Goal: Task Accomplishment & Management: Manage account settings

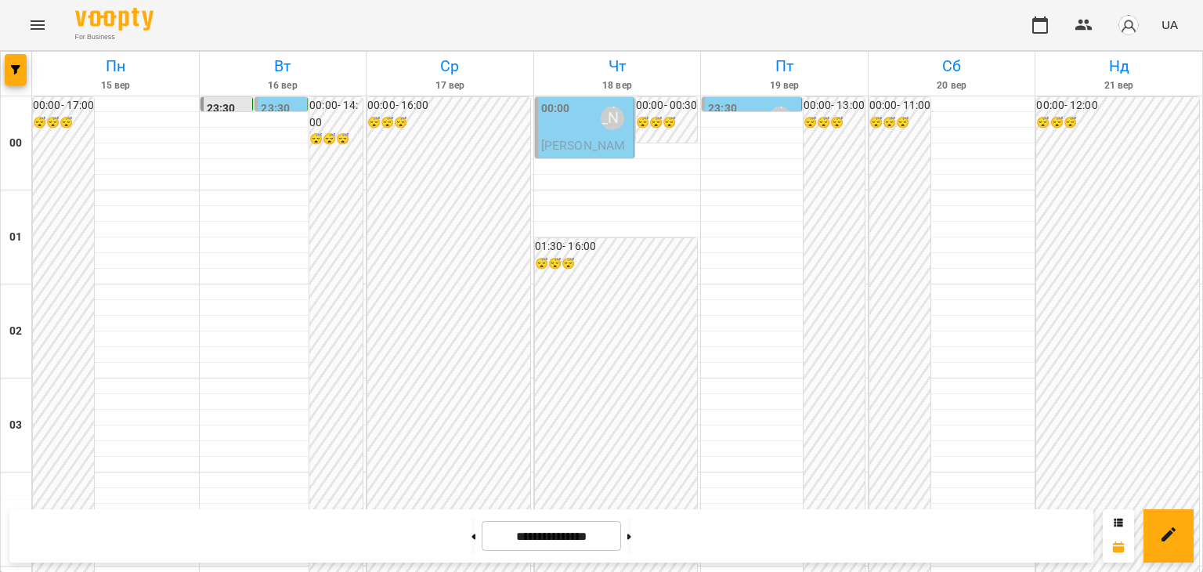
scroll to position [1488, 0]
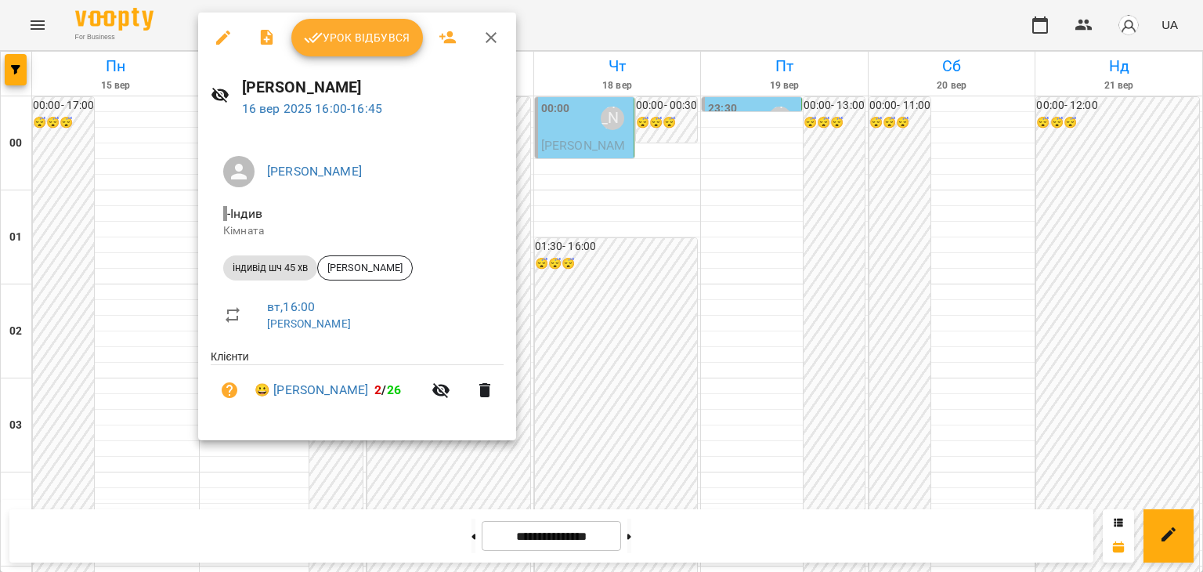
click at [390, 35] on span "Урок відбувся" at bounding box center [357, 37] width 106 height 19
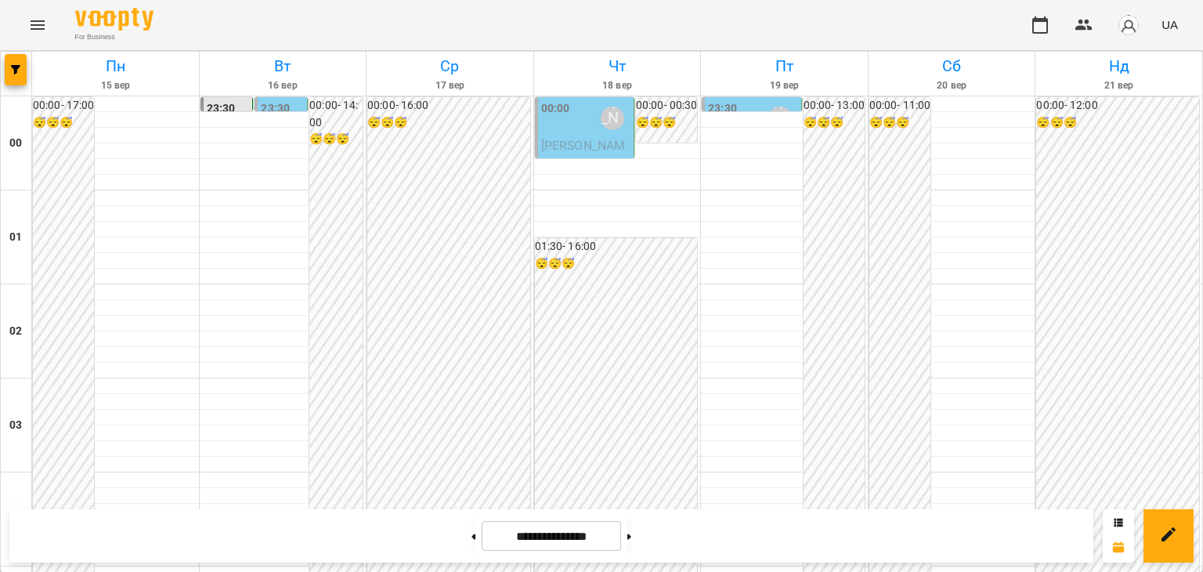
scroll to position [1644, 0]
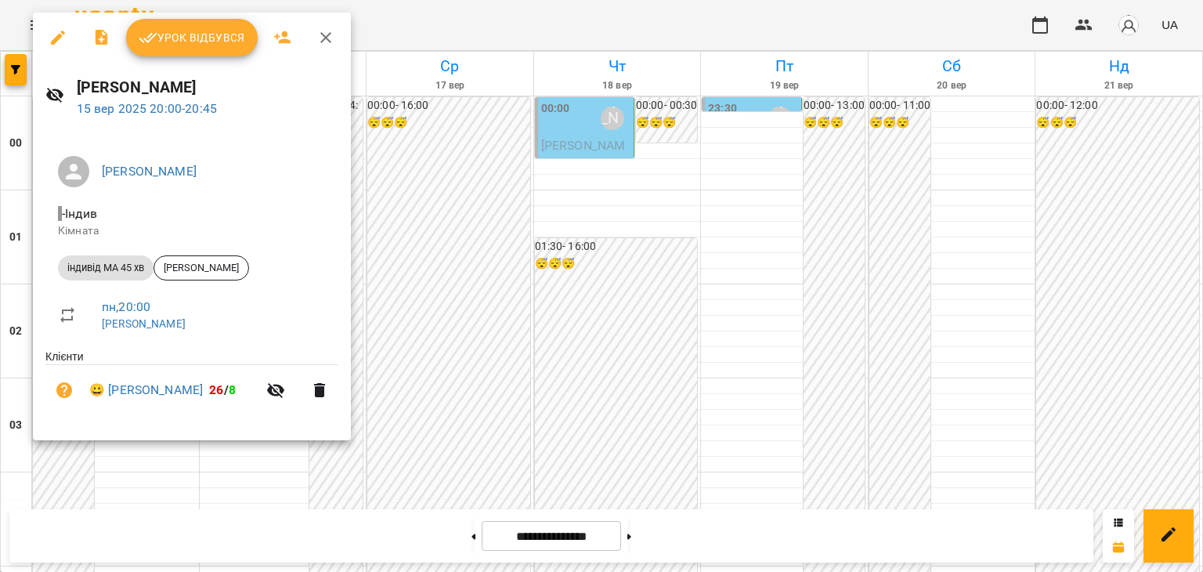
click at [212, 38] on span "Урок відбувся" at bounding box center [192, 37] width 106 height 19
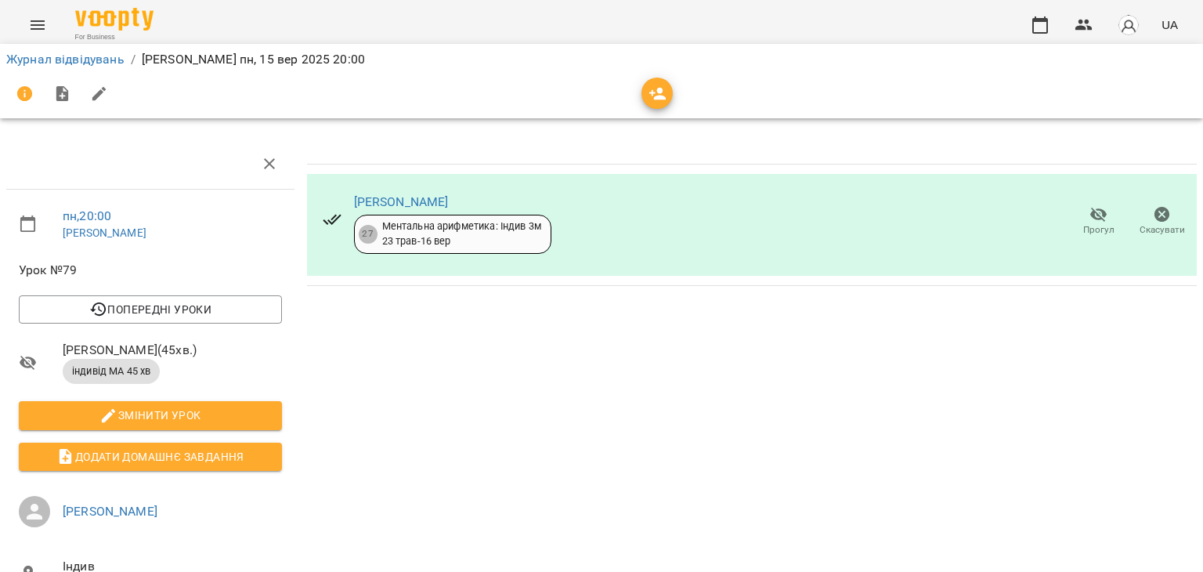
click at [1154, 214] on icon "button" at bounding box center [1162, 215] width 16 height 16
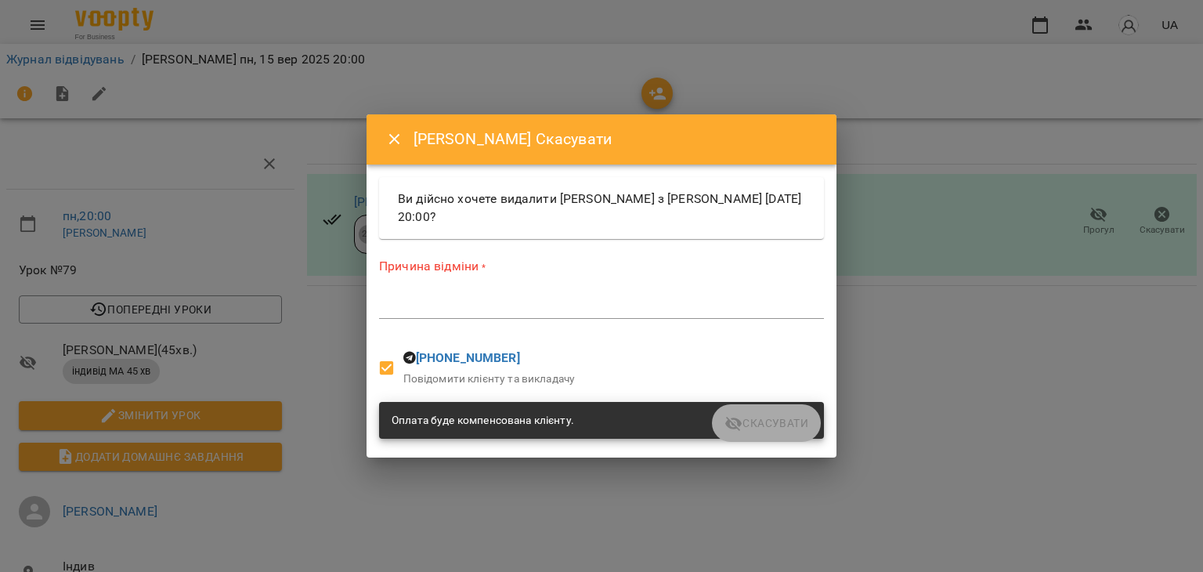
click at [405, 305] on textarea at bounding box center [601, 305] width 445 height 15
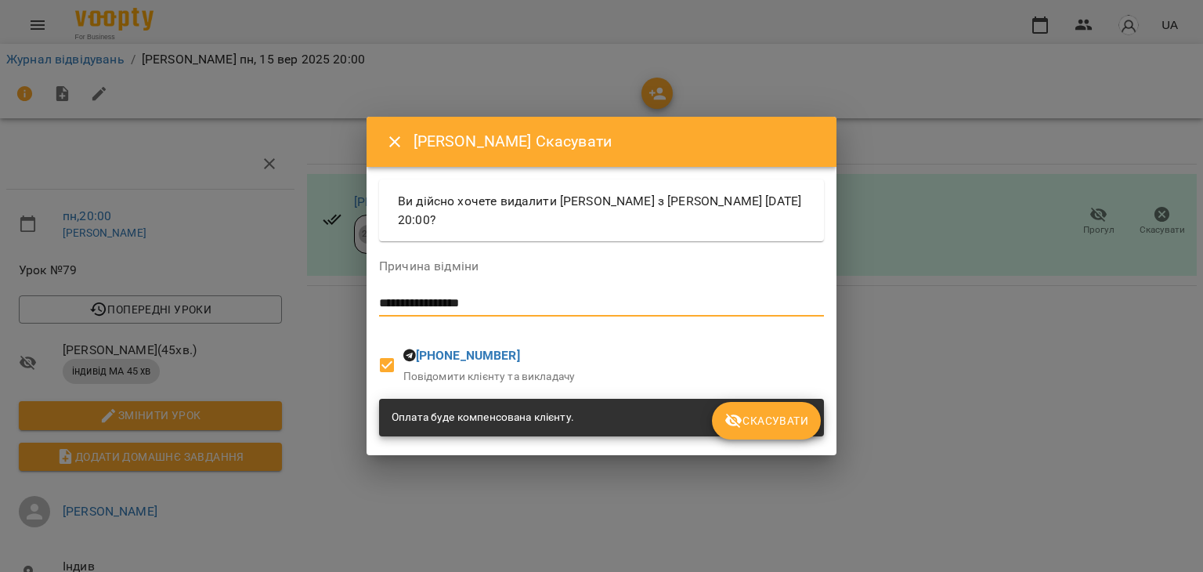
type textarea "**********"
click at [784, 417] on span "Скасувати" at bounding box center [766, 420] width 84 height 19
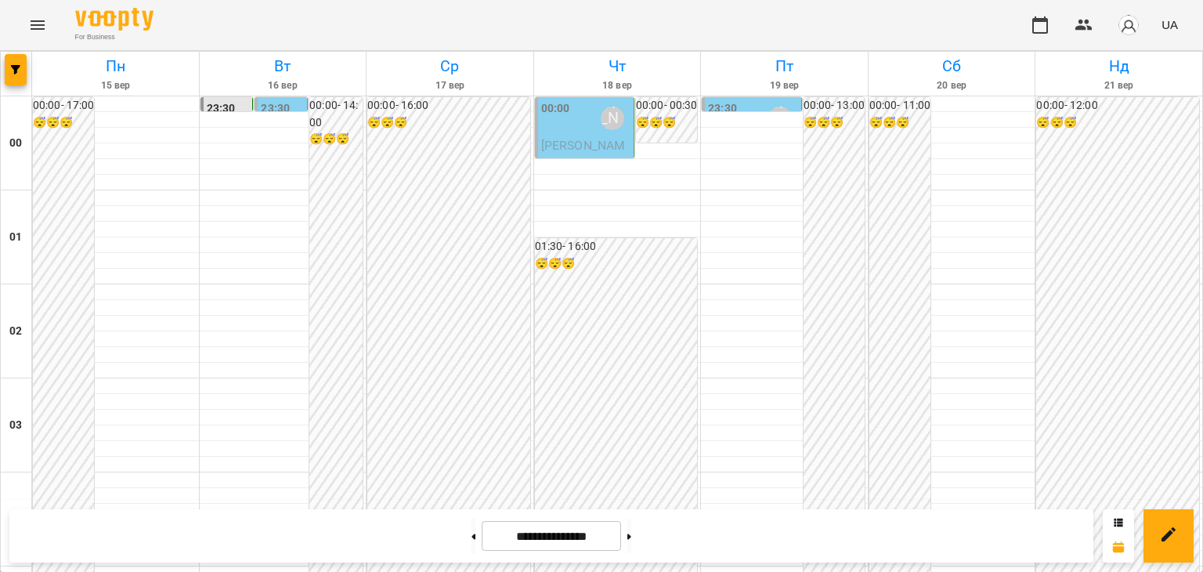
scroll to position [1459, 0]
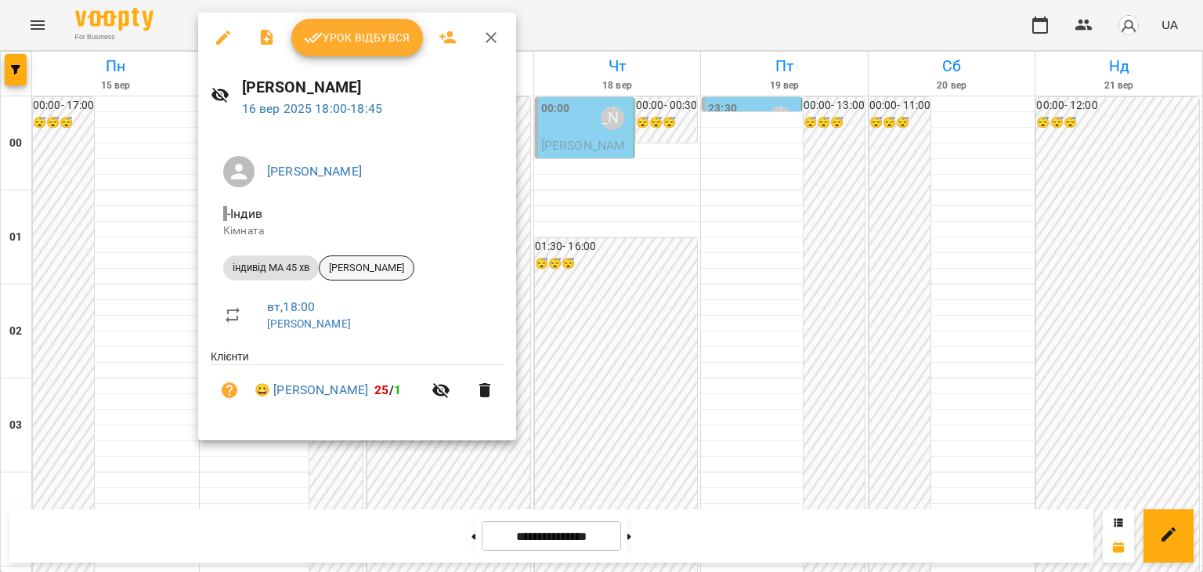
click at [385, 262] on span "[PERSON_NAME]" at bounding box center [366, 268] width 94 height 14
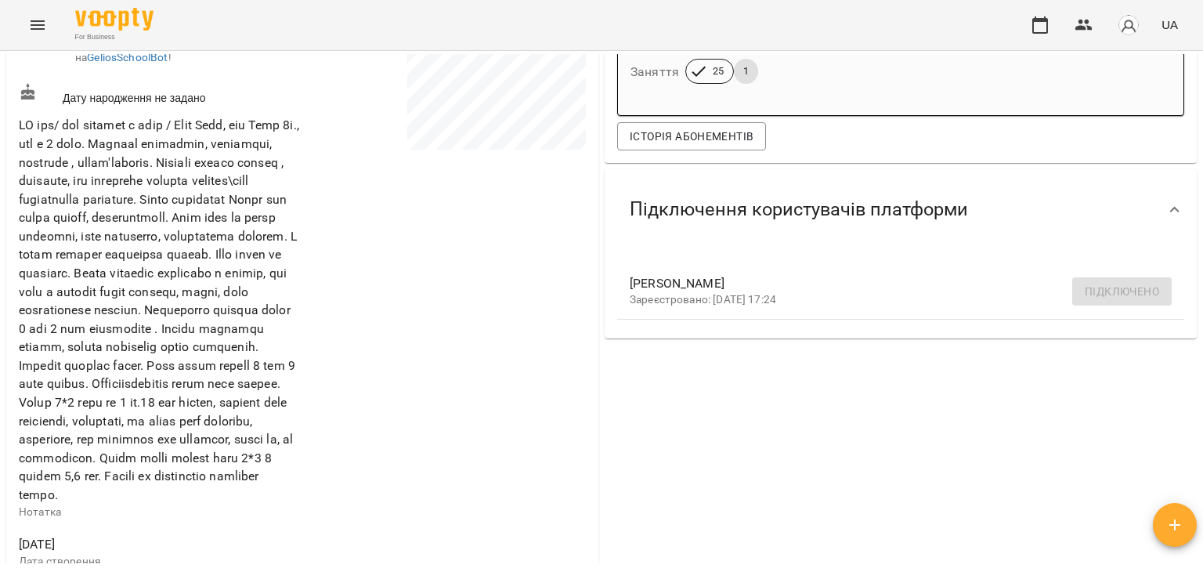
scroll to position [78, 0]
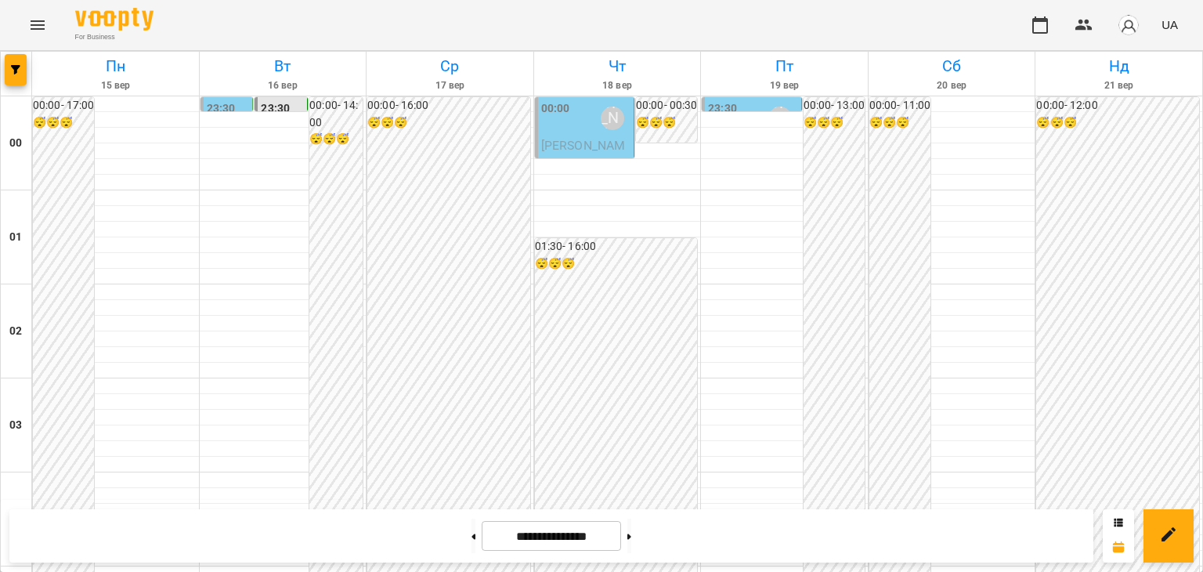
scroll to position [1644, 0]
